Goal: Information Seeking & Learning: Learn about a topic

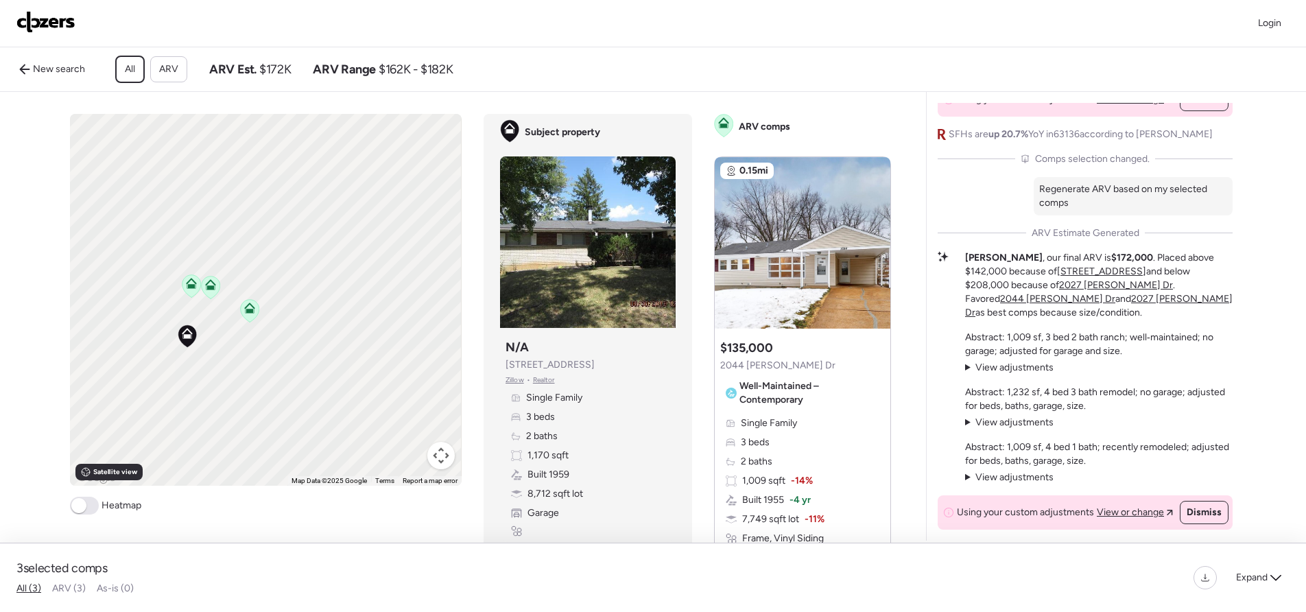
click at [252, 322] on icon at bounding box center [249, 310] width 19 height 23
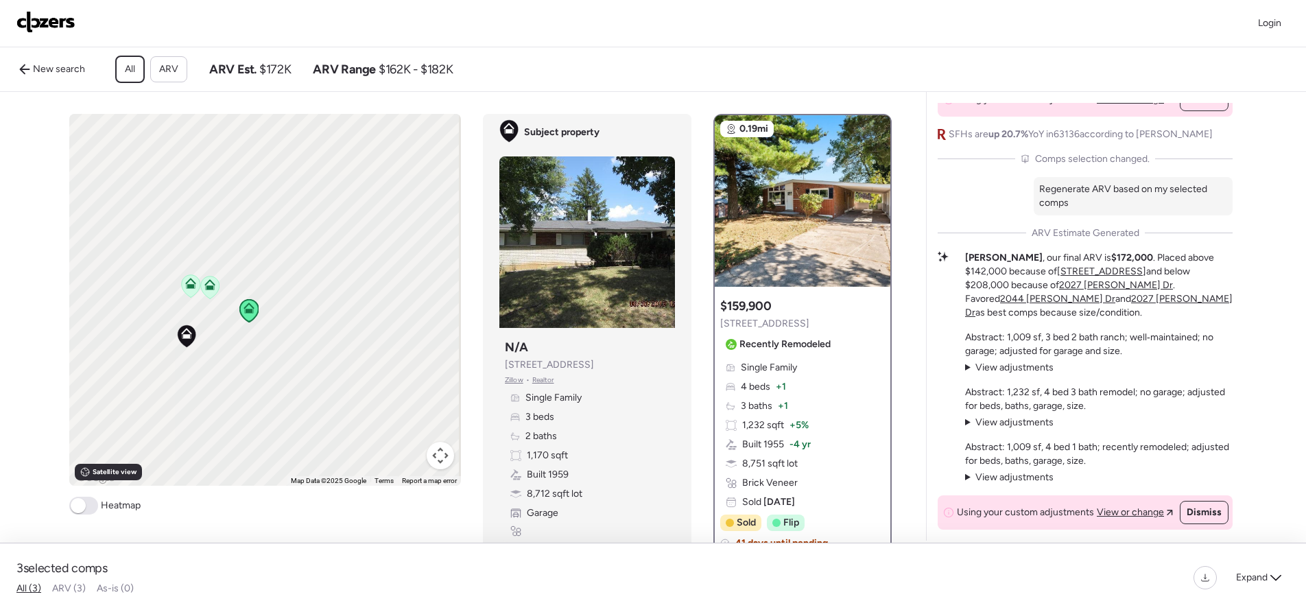
click at [207, 290] on icon at bounding box center [209, 287] width 9 height 4
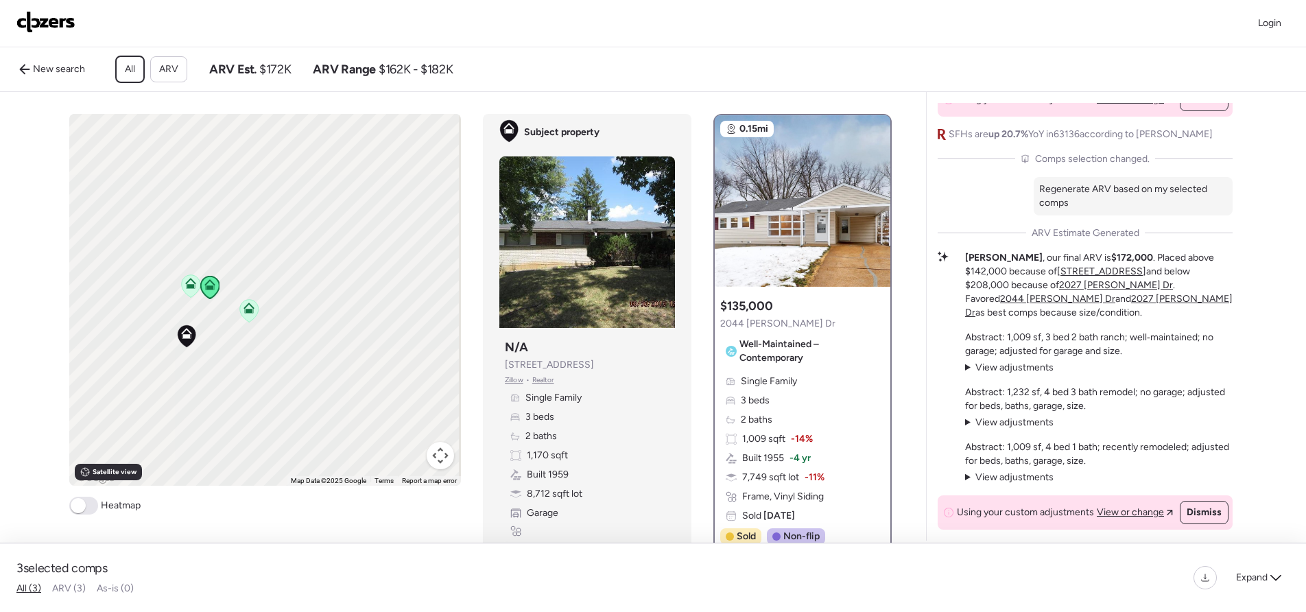
click at [189, 289] on icon at bounding box center [190, 283] width 11 height 11
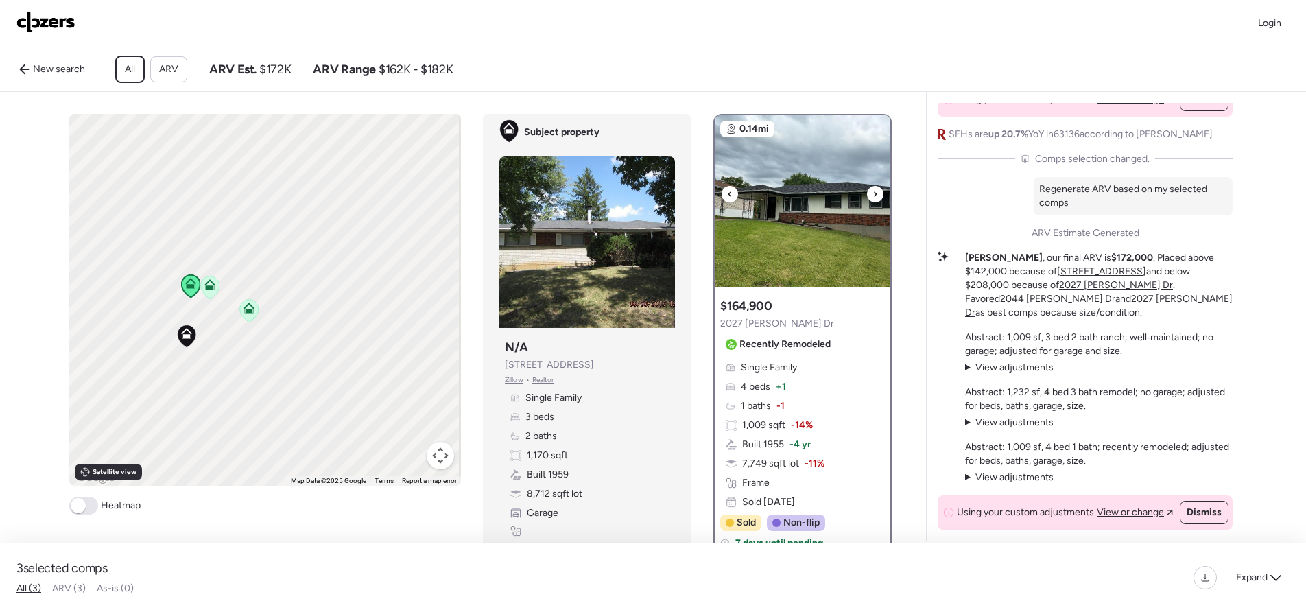
click at [873, 202] on icon at bounding box center [875, 194] width 5 height 16
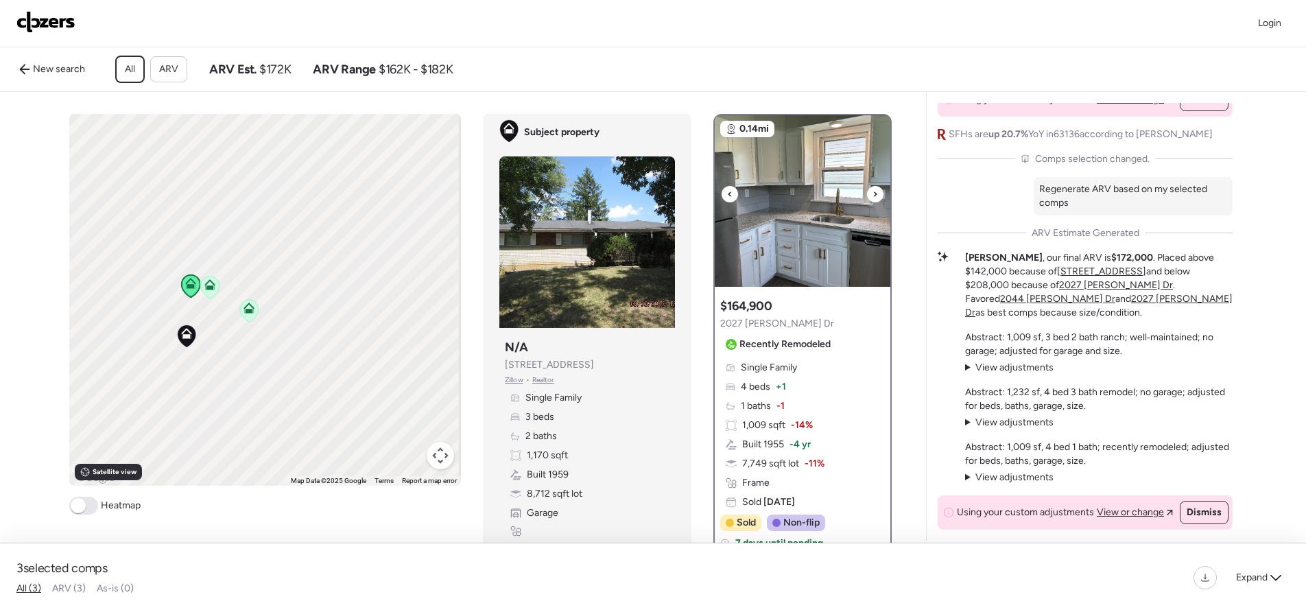
click at [873, 202] on icon at bounding box center [875, 194] width 5 height 16
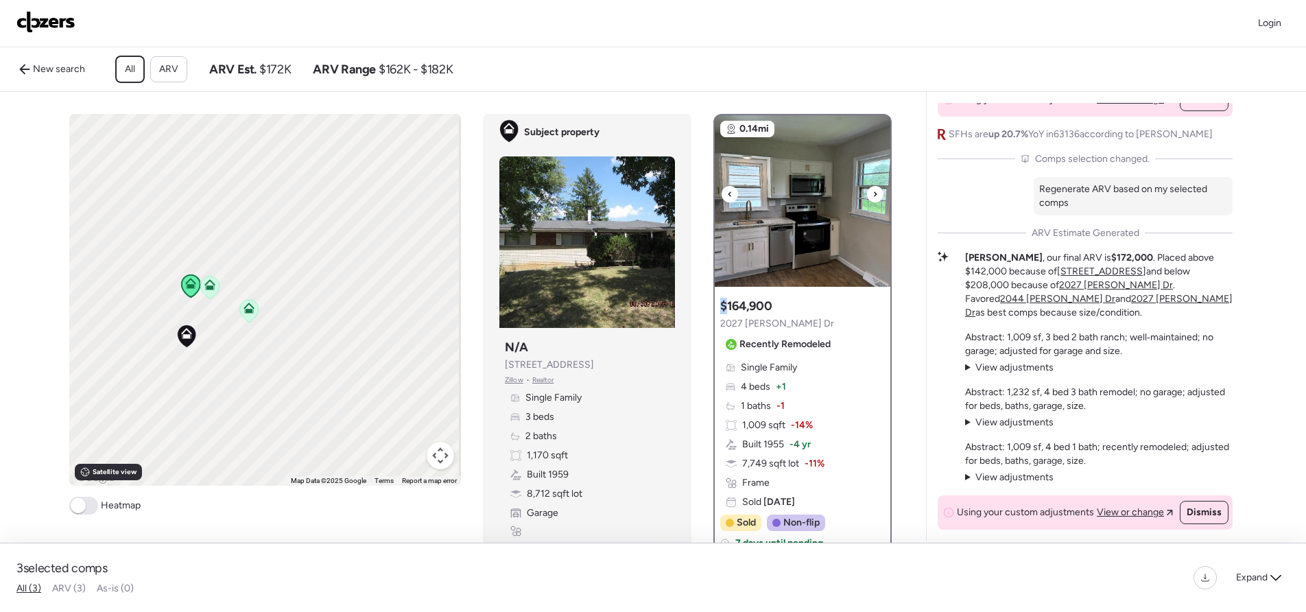
click at [873, 202] on icon at bounding box center [875, 194] width 5 height 16
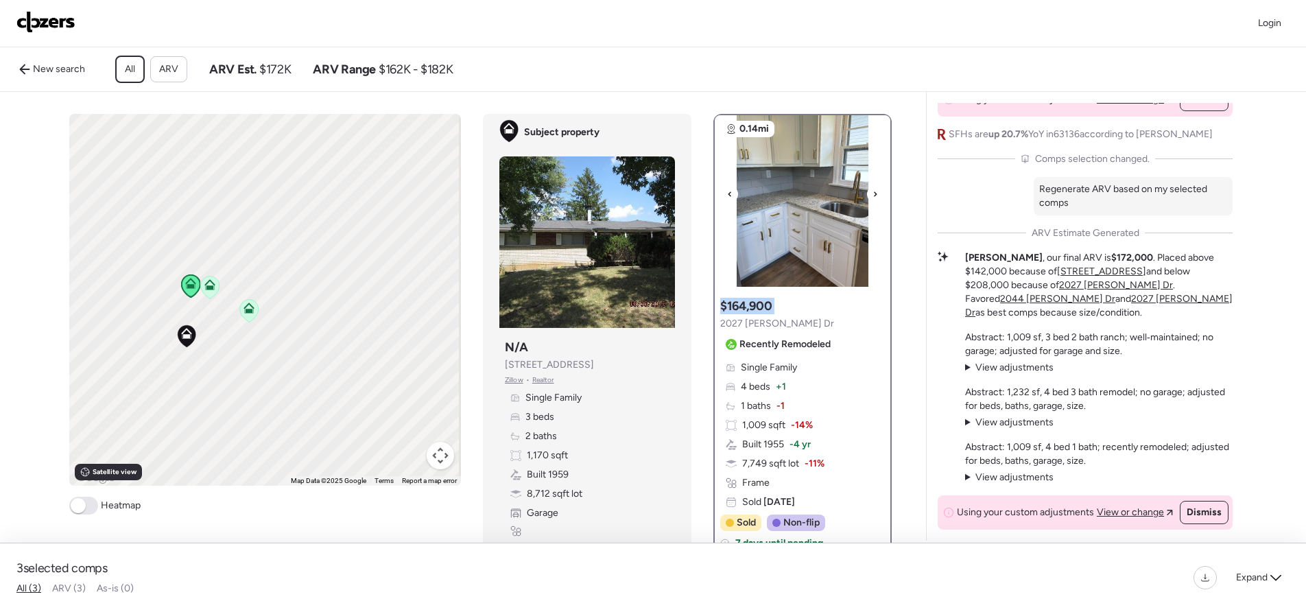
click at [873, 202] on icon at bounding box center [875, 194] width 5 height 16
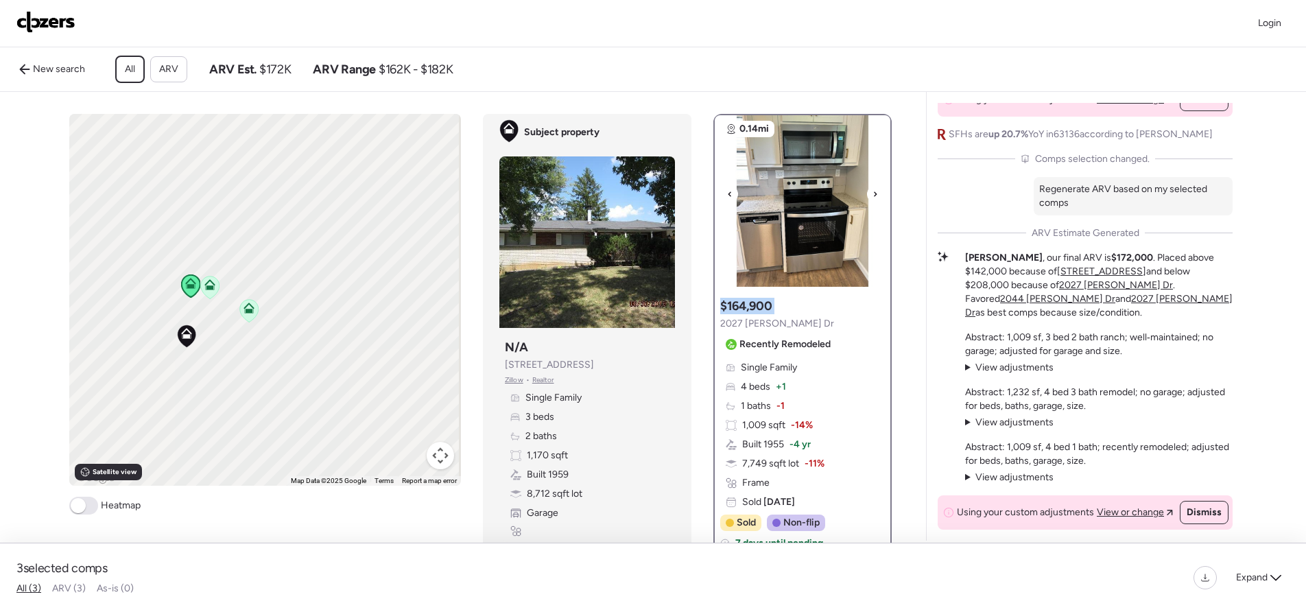
click at [873, 202] on icon at bounding box center [875, 194] width 5 height 16
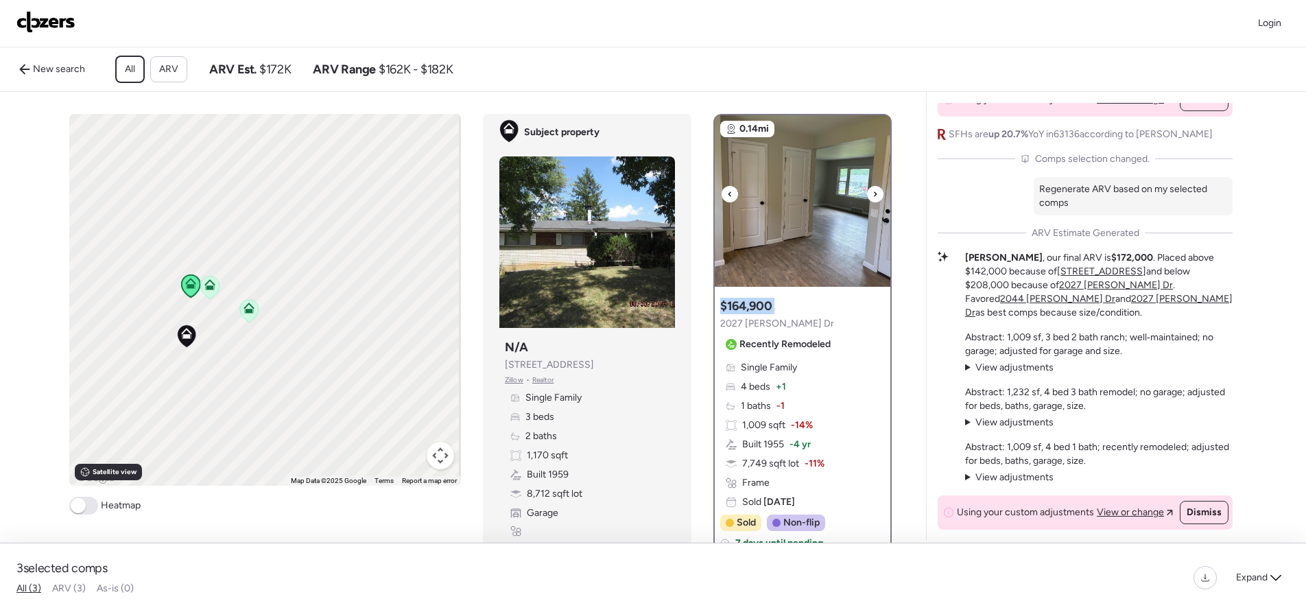
click at [874, 196] on icon at bounding box center [875, 193] width 3 height 5
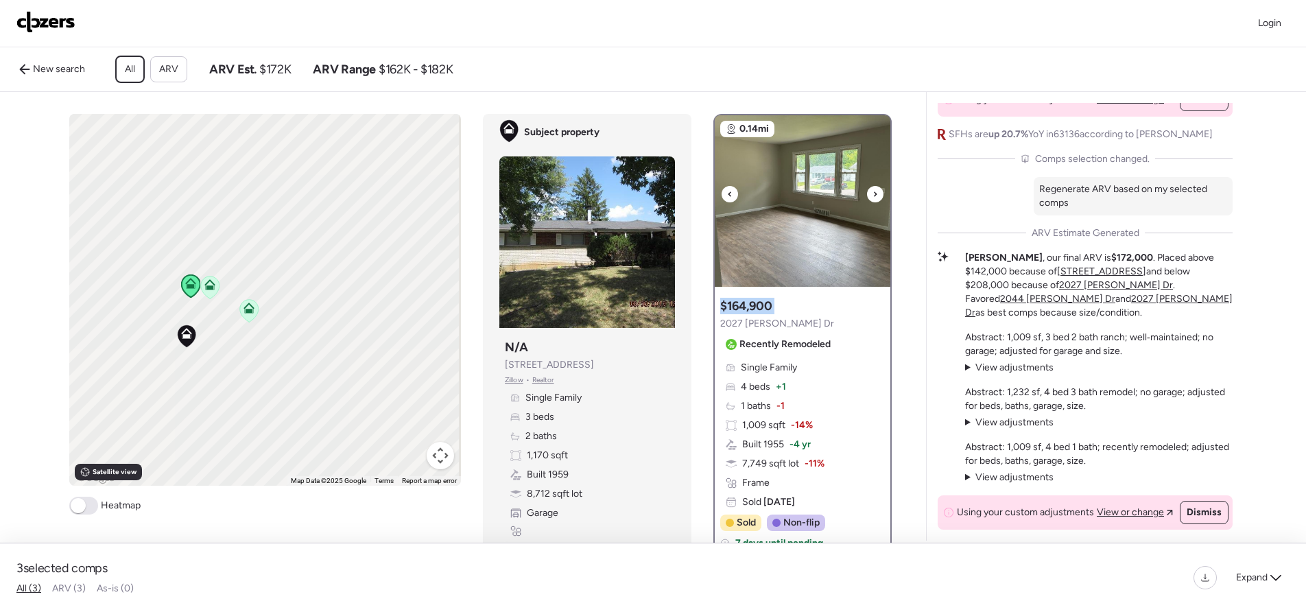
click at [874, 196] on icon at bounding box center [875, 193] width 3 height 5
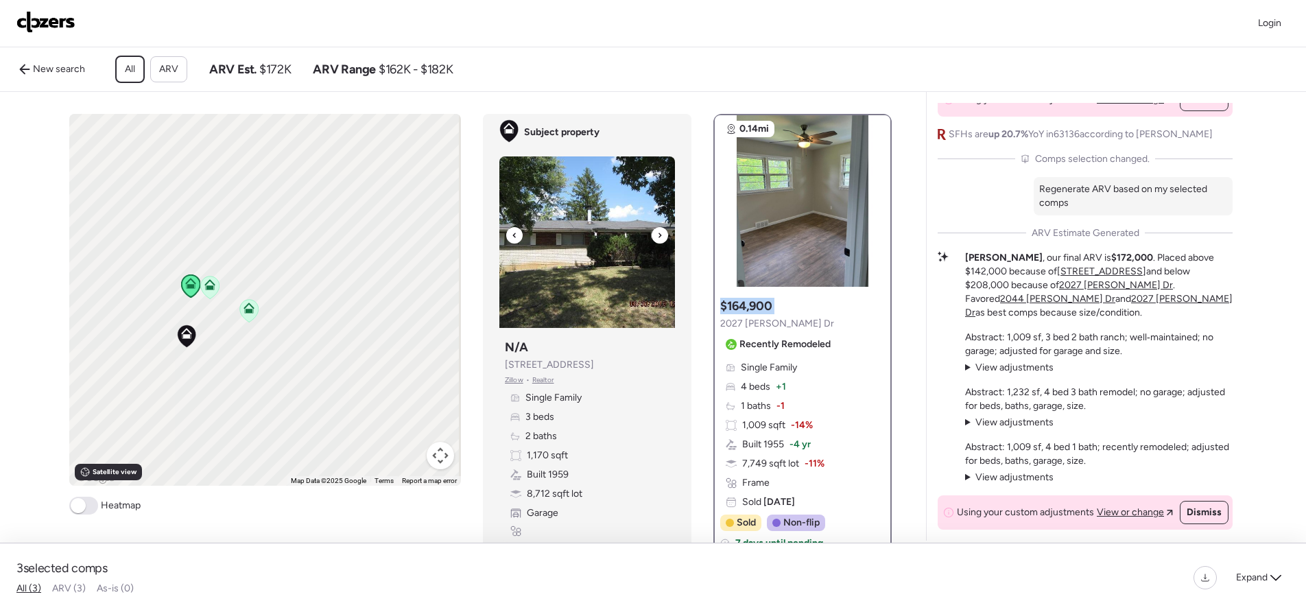
click at [663, 241] on img at bounding box center [587, 242] width 176 height 172
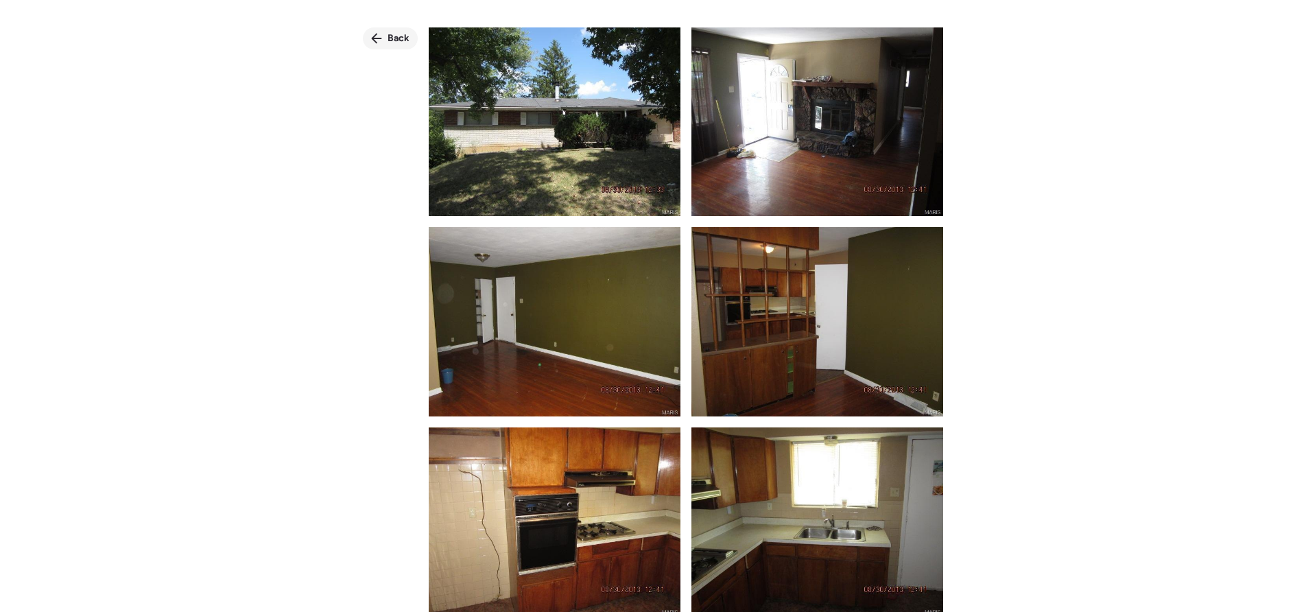
click at [388, 38] on span "Back" at bounding box center [399, 39] width 22 height 14
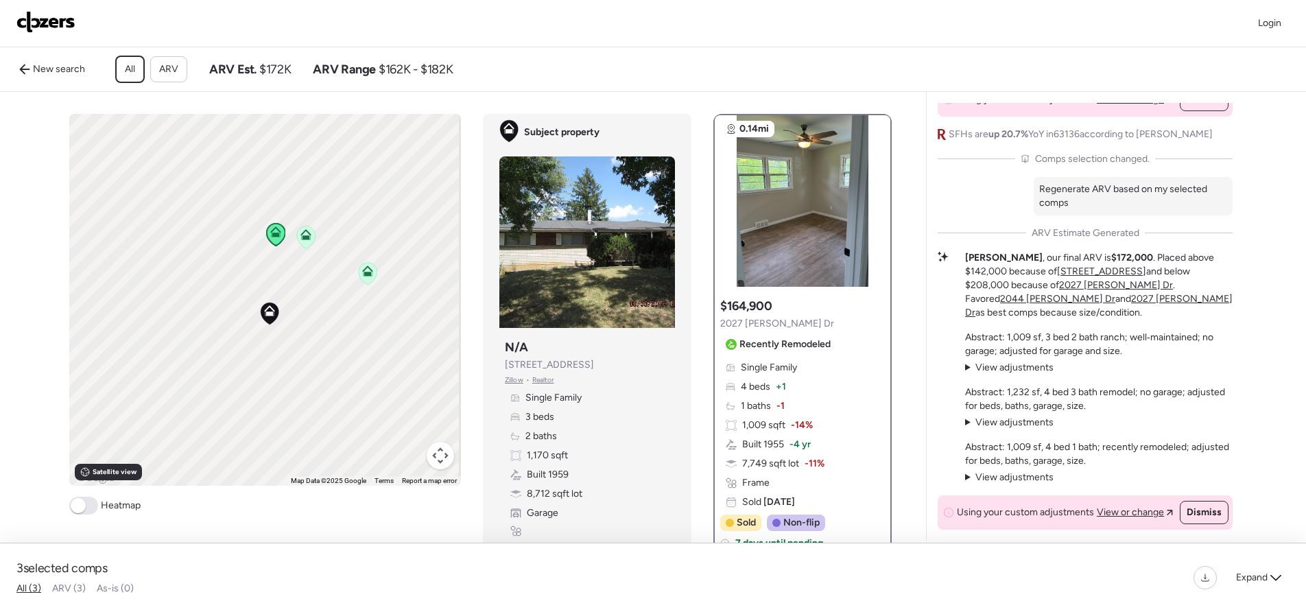
drag, startPoint x: 226, startPoint y: 353, endPoint x: 359, endPoint y: 311, distance: 138.9
click at [359, 314] on div "To activate drag with keyboard, press Alt + Enter. Once in keyboard drag state,…" at bounding box center [265, 300] width 392 height 372
click at [366, 268] on icon at bounding box center [368, 265] width 9 height 4
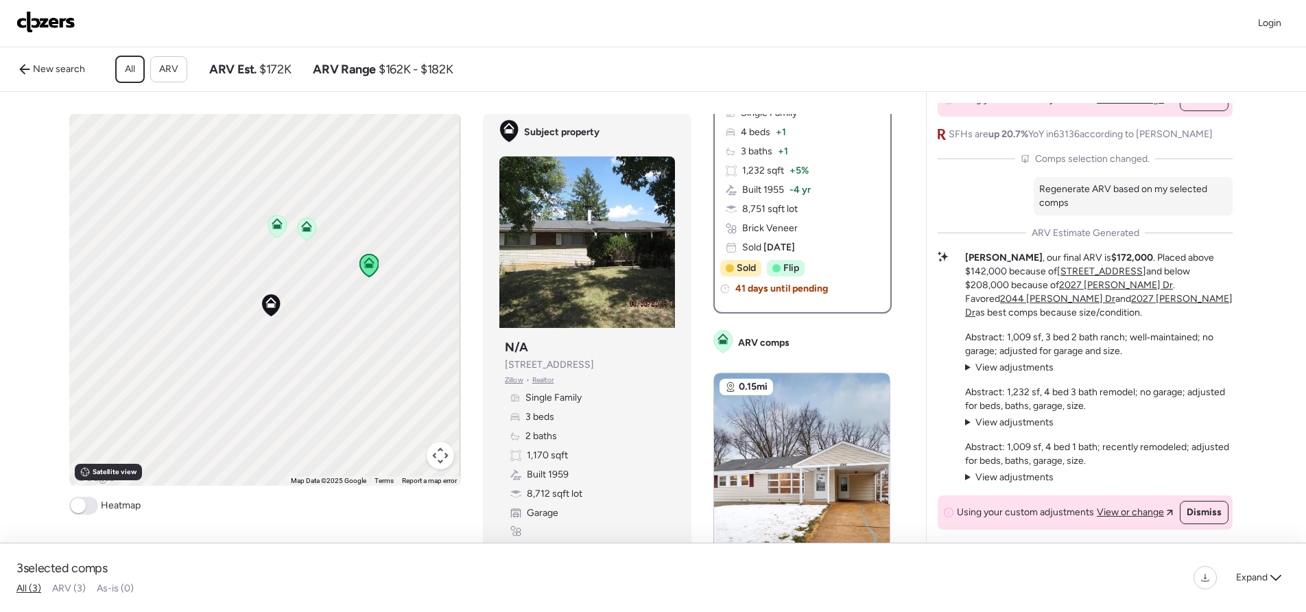
scroll to position [246, 0]
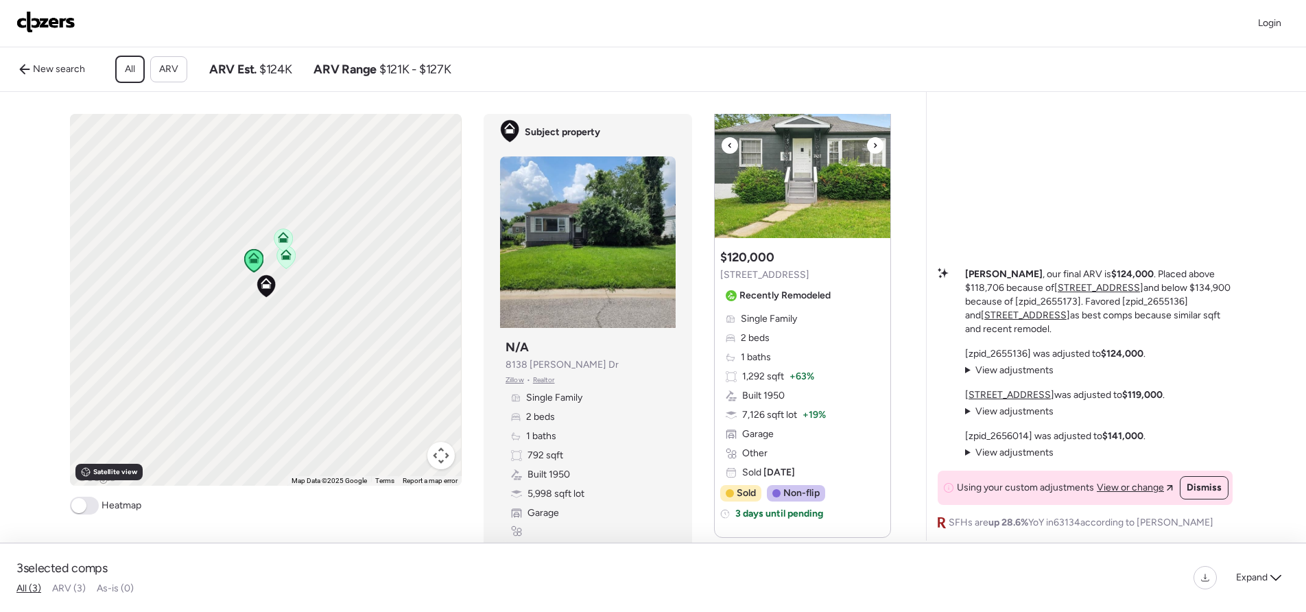
scroll to position [1102, 0]
